Goal: Find specific page/section: Find specific page/section

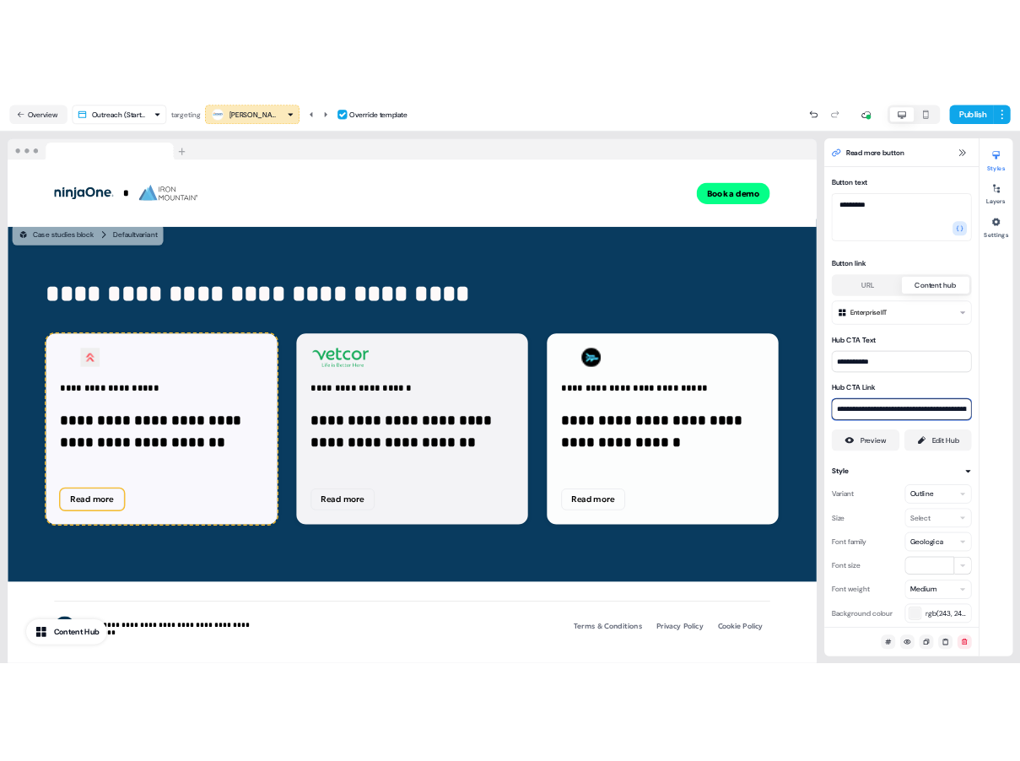
scroll to position [4256, 0]
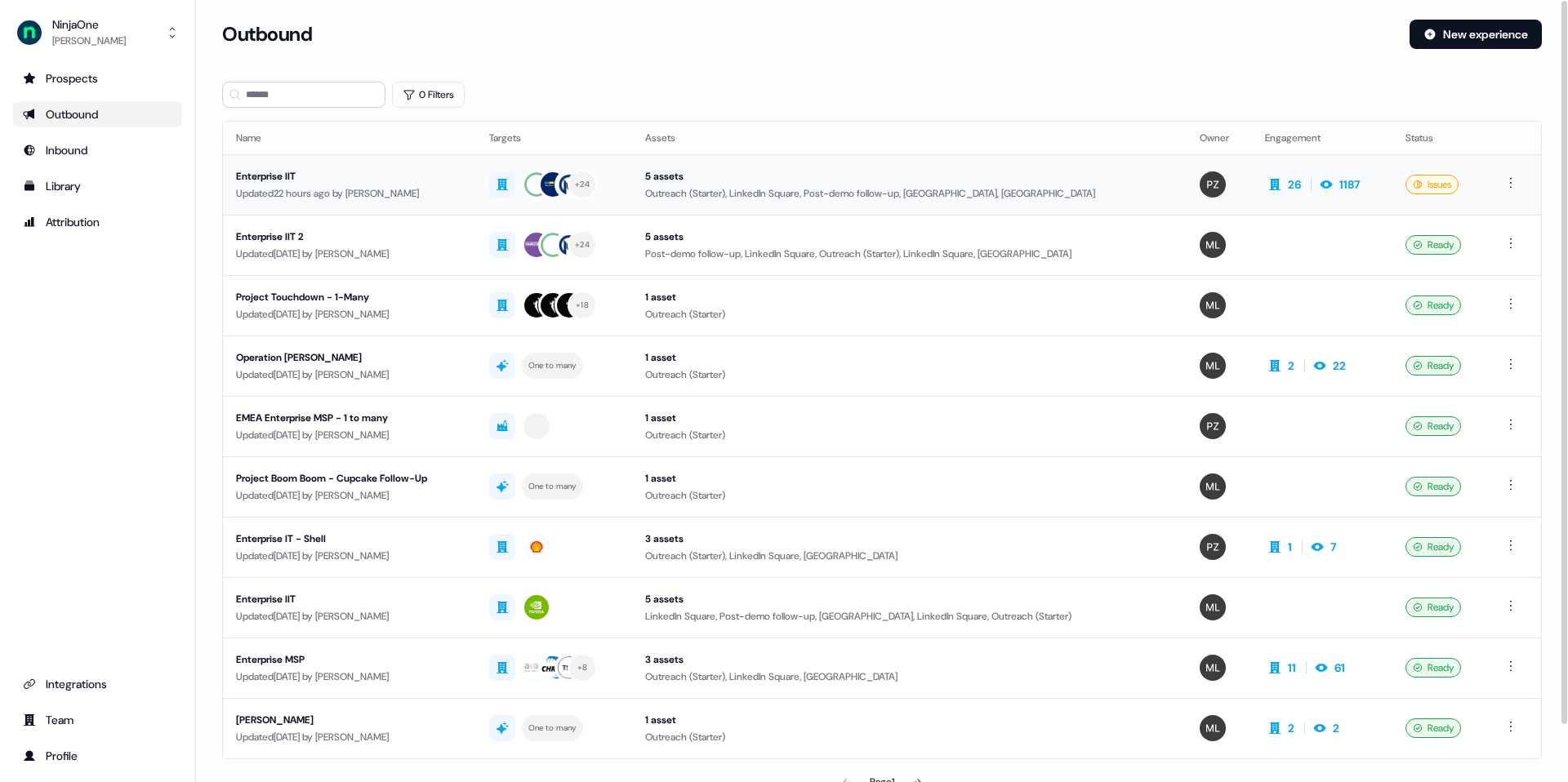
click at [270, 180] on div "Enterprise IIT" at bounding box center [349, 176] width 226 height 16
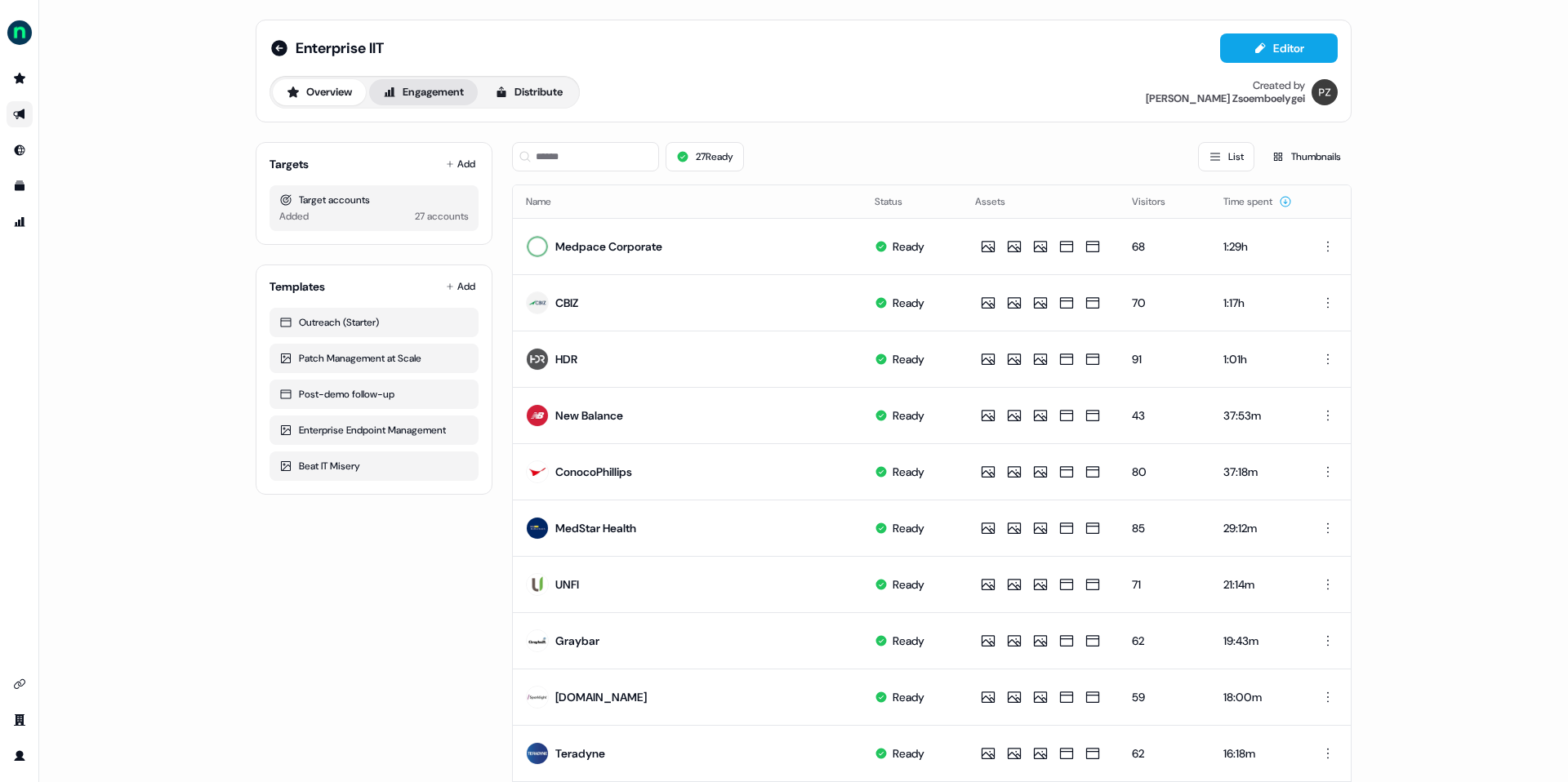
click at [419, 85] on button "Engagement" at bounding box center [423, 92] width 108 height 26
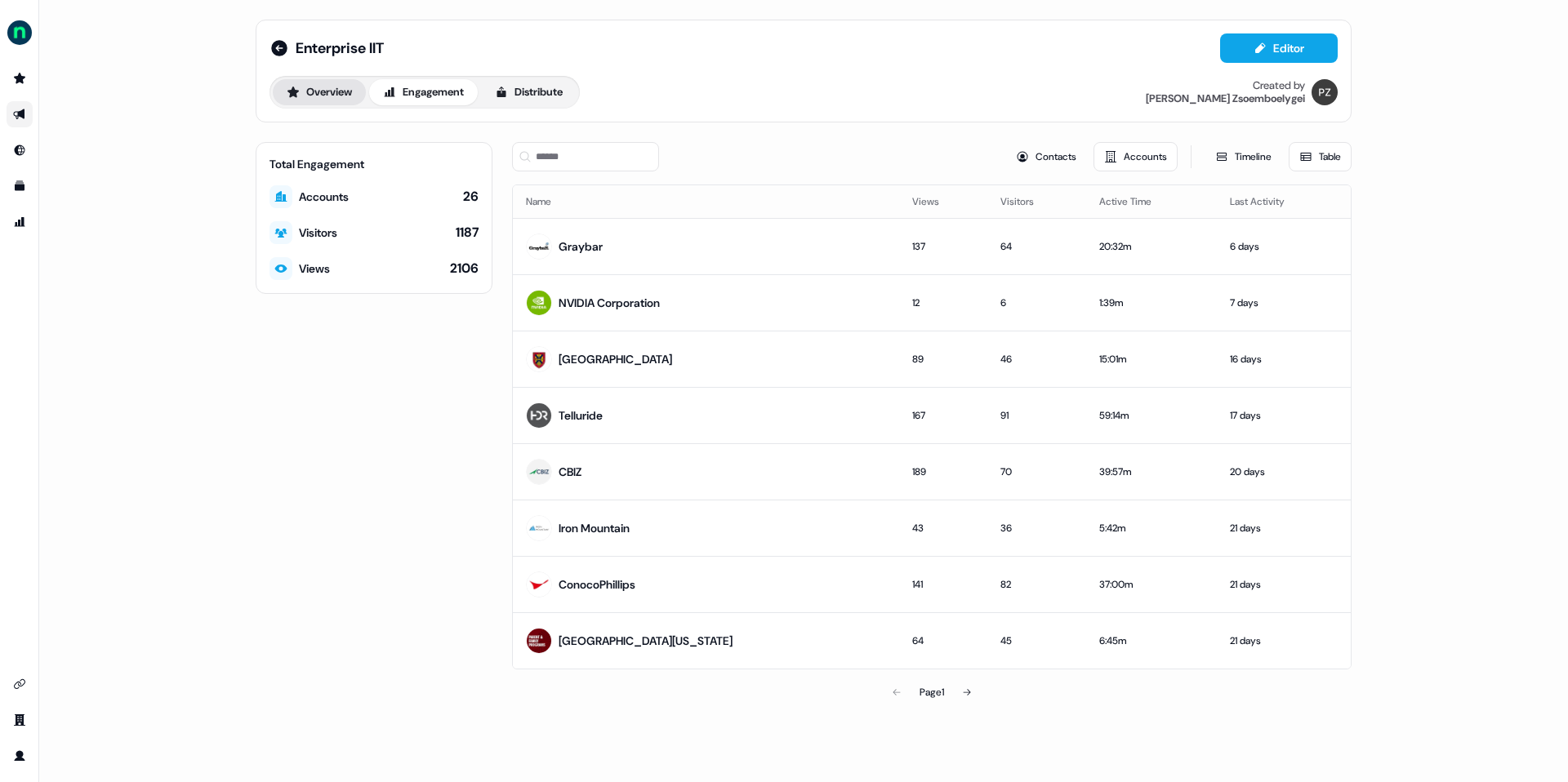
click at [339, 86] on button "Overview" at bounding box center [319, 92] width 93 height 26
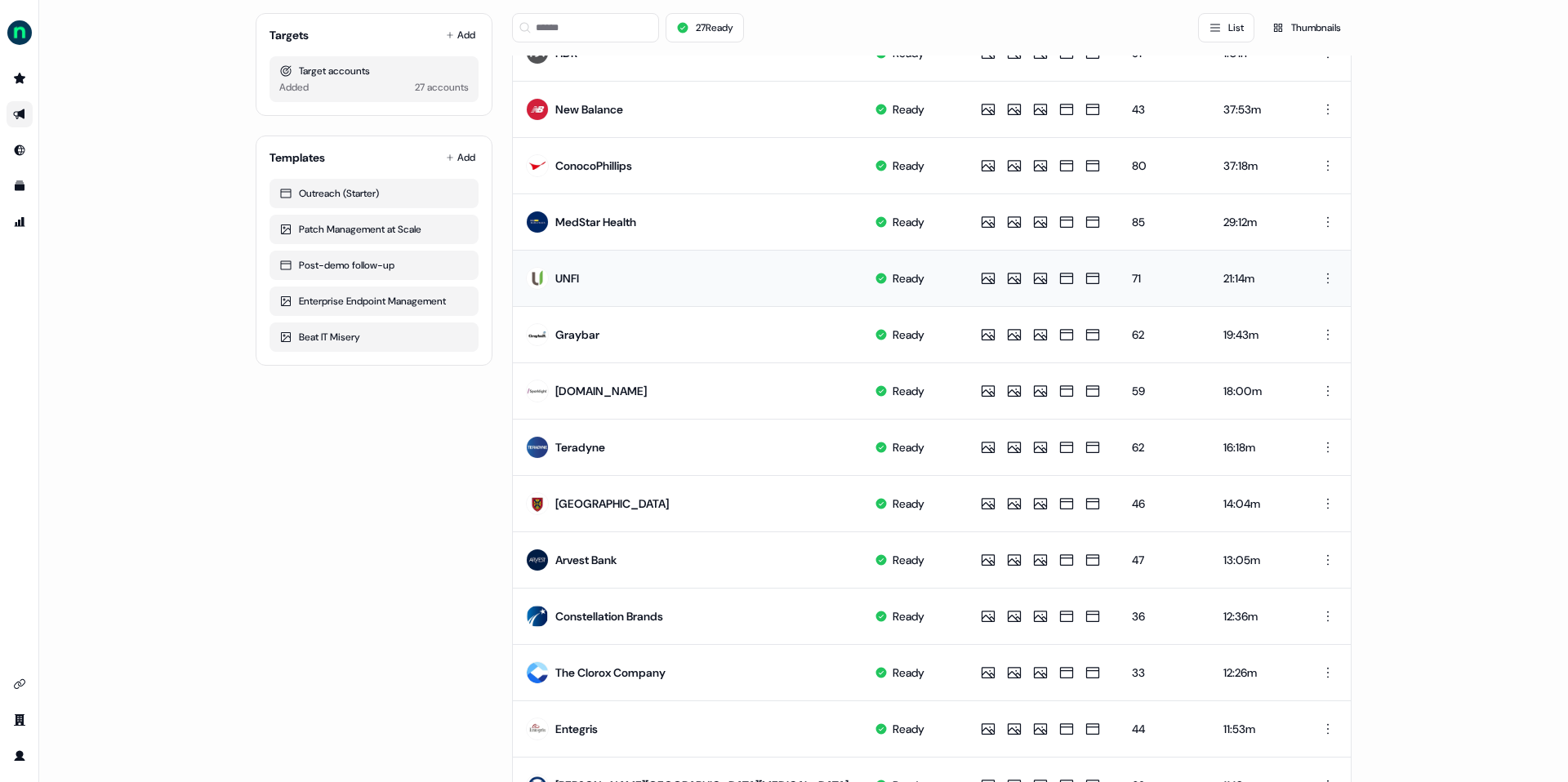
scroll to position [616, 0]
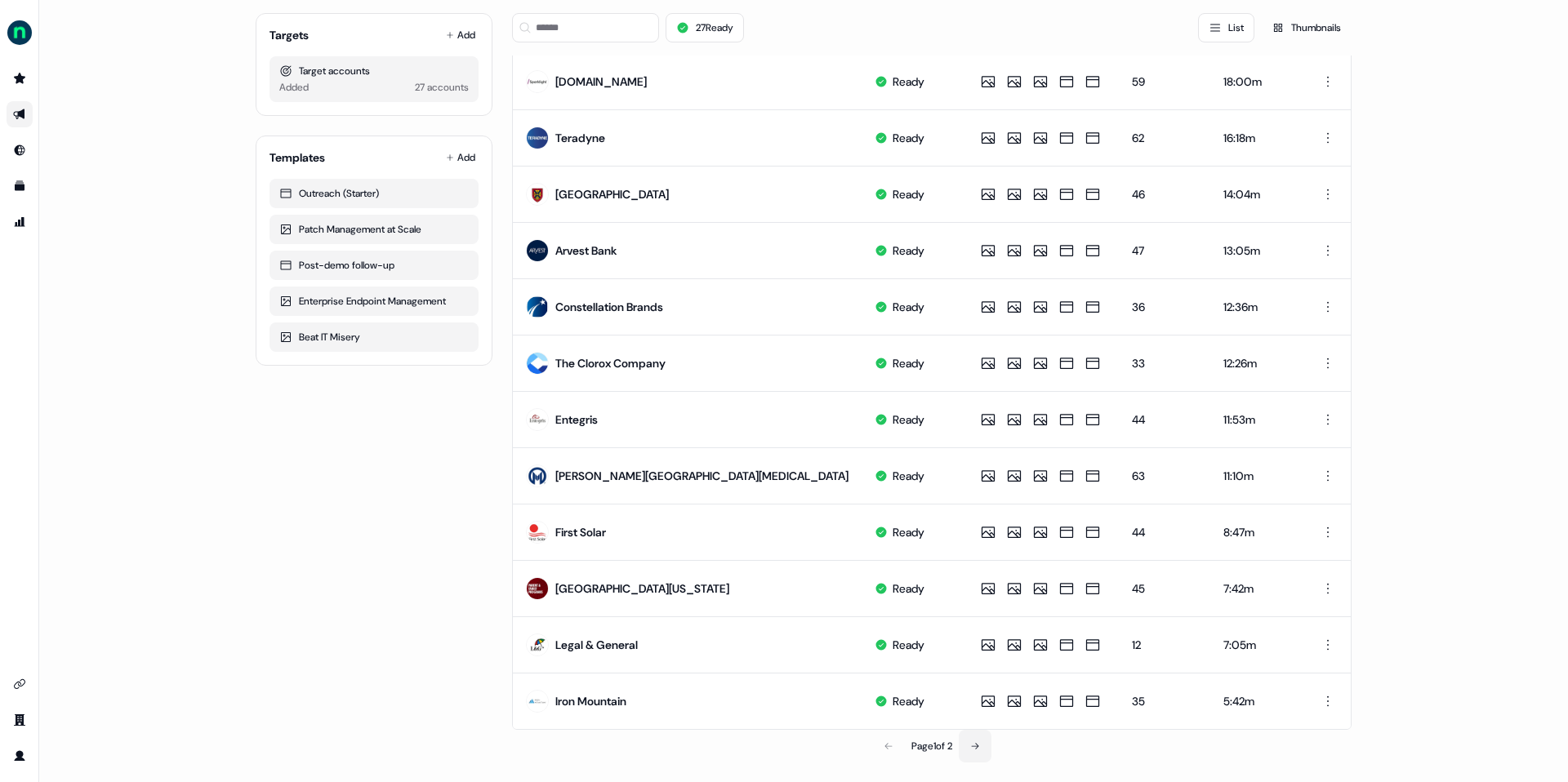
click at [982, 742] on button at bounding box center [975, 746] width 33 height 33
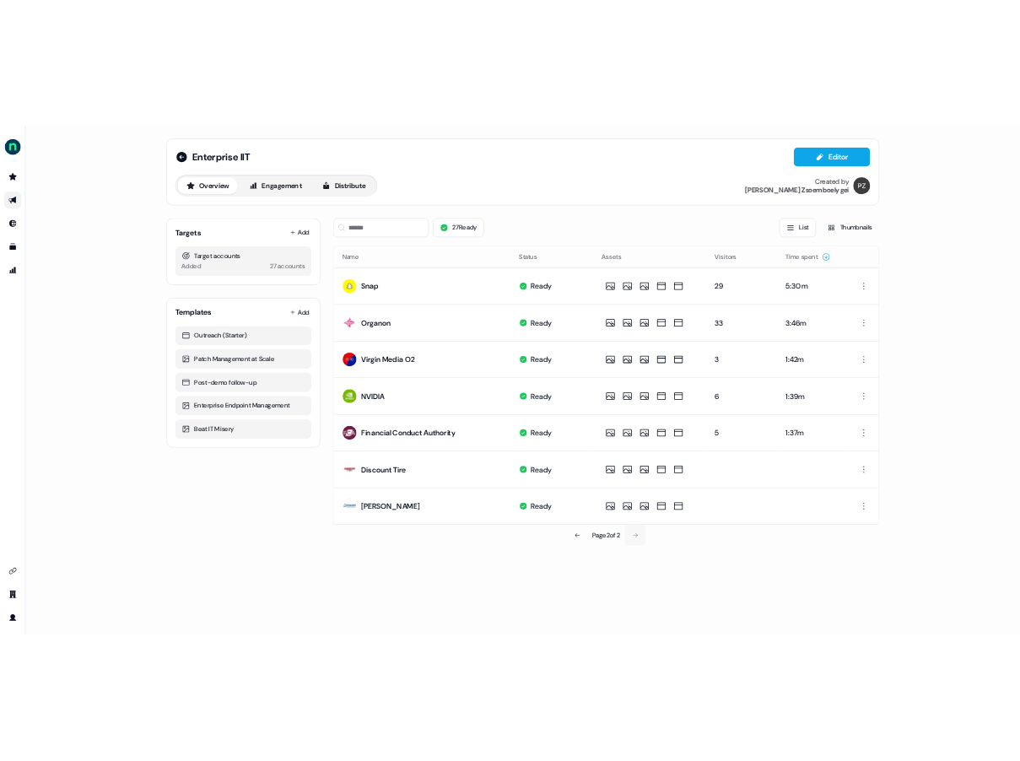
scroll to position [0, 0]
